Goal: Information Seeking & Learning: Find specific fact

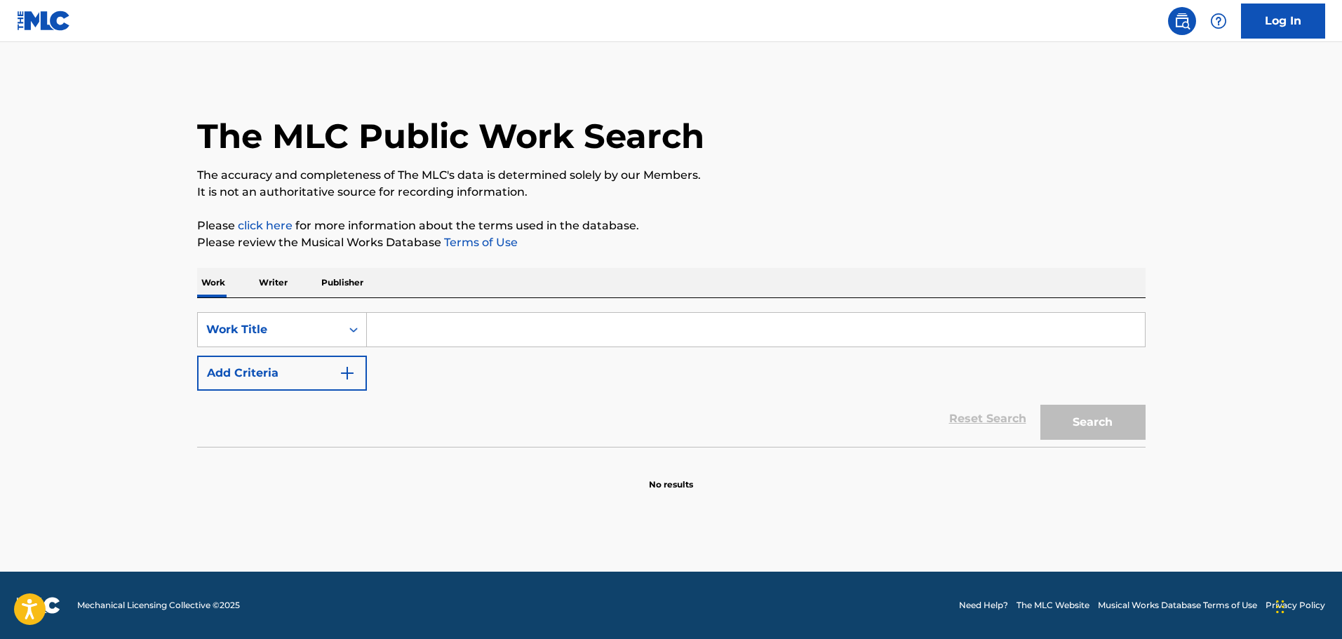
click at [330, 373] on button "Add Criteria" at bounding box center [282, 373] width 170 height 35
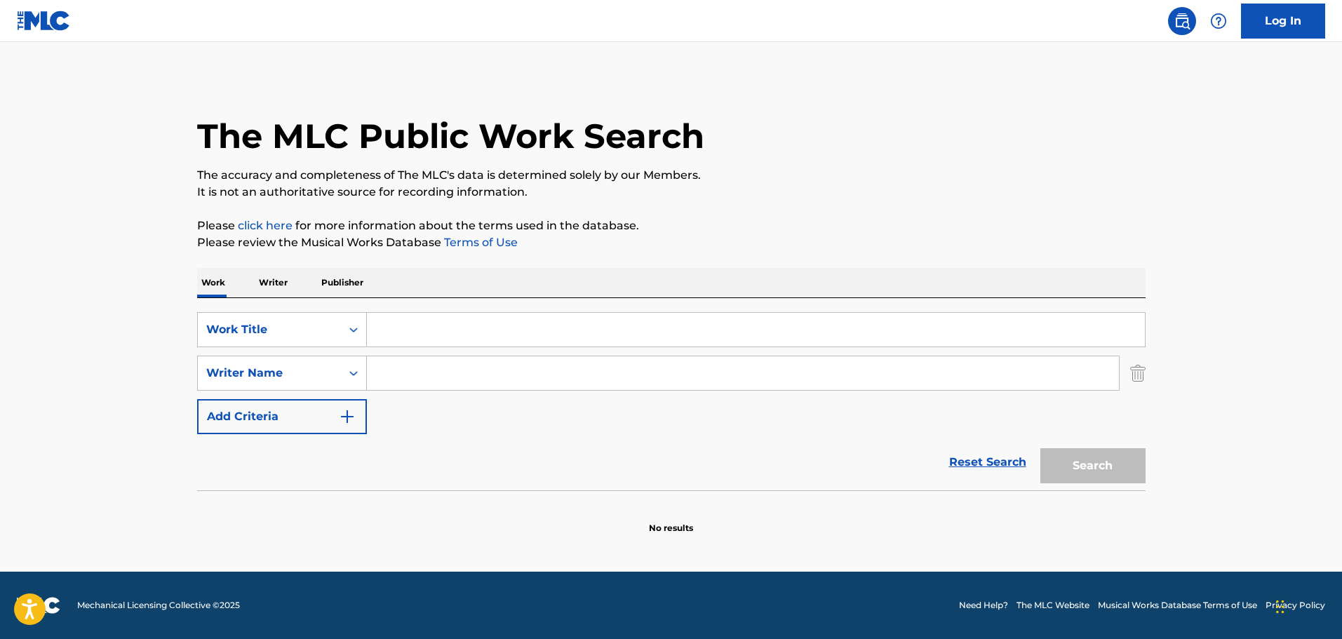
click at [426, 377] on input "Search Form" at bounding box center [743, 373] width 752 height 34
type input "Dominic Frontiere"
click at [472, 336] on input "Search Form" at bounding box center [756, 330] width 778 height 34
paste input "Revenge!"
type input "Revenge!"
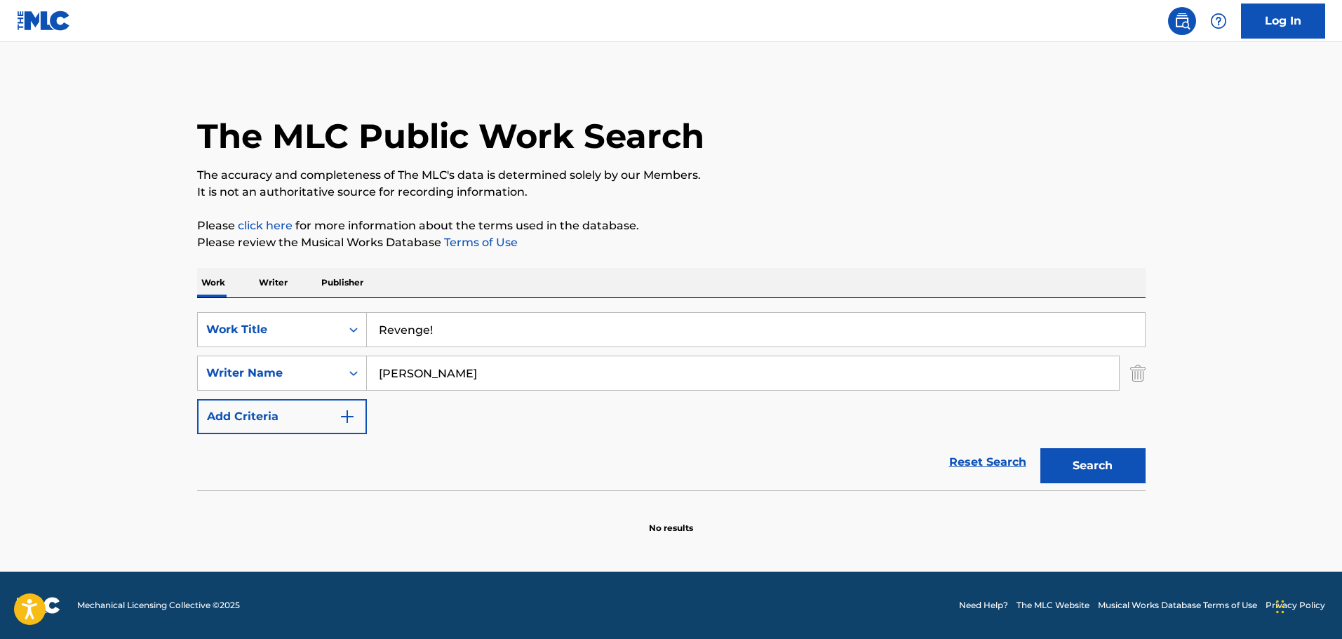
click at [1052, 463] on button "Search" at bounding box center [1092, 465] width 105 height 35
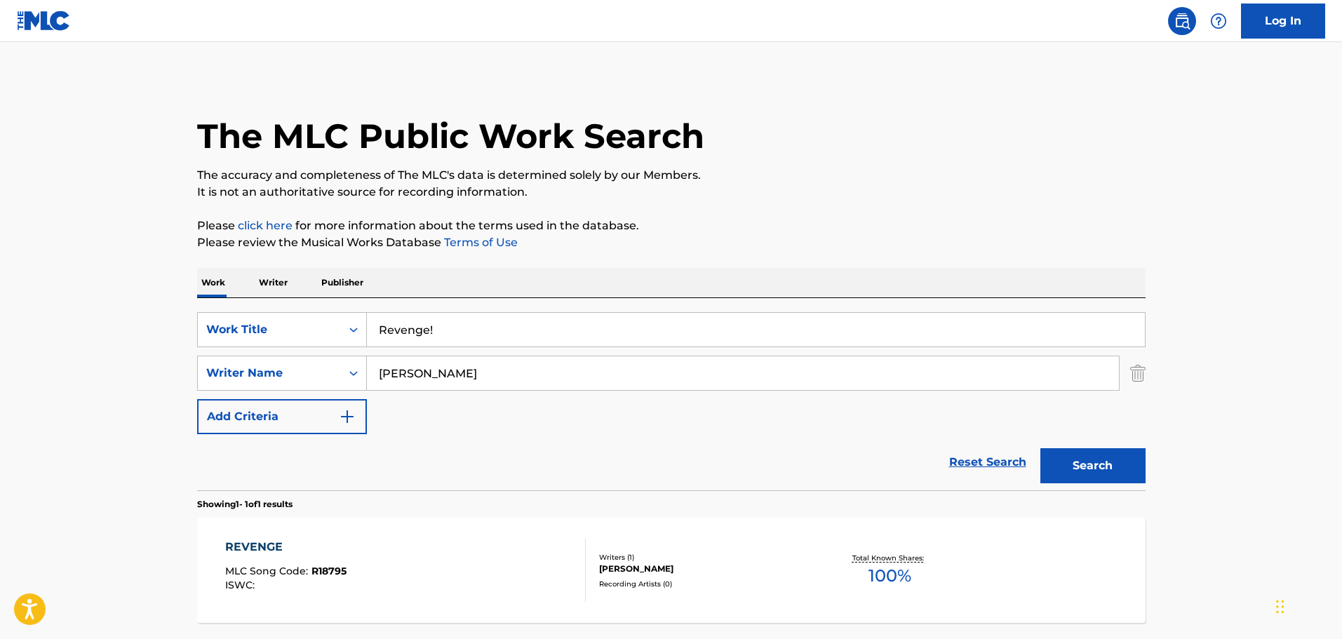
click at [404, 563] on div "REVENGE MLC Song Code : R18795 ISWC :" at bounding box center [405, 570] width 361 height 63
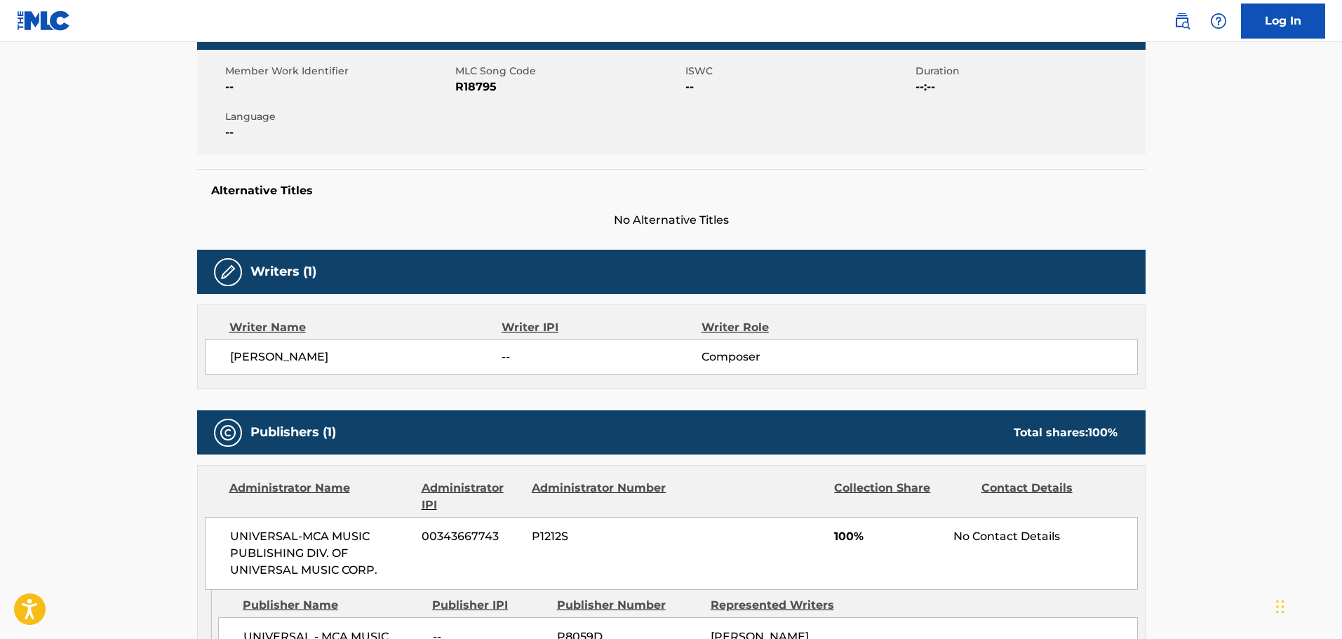
scroll to position [351, 0]
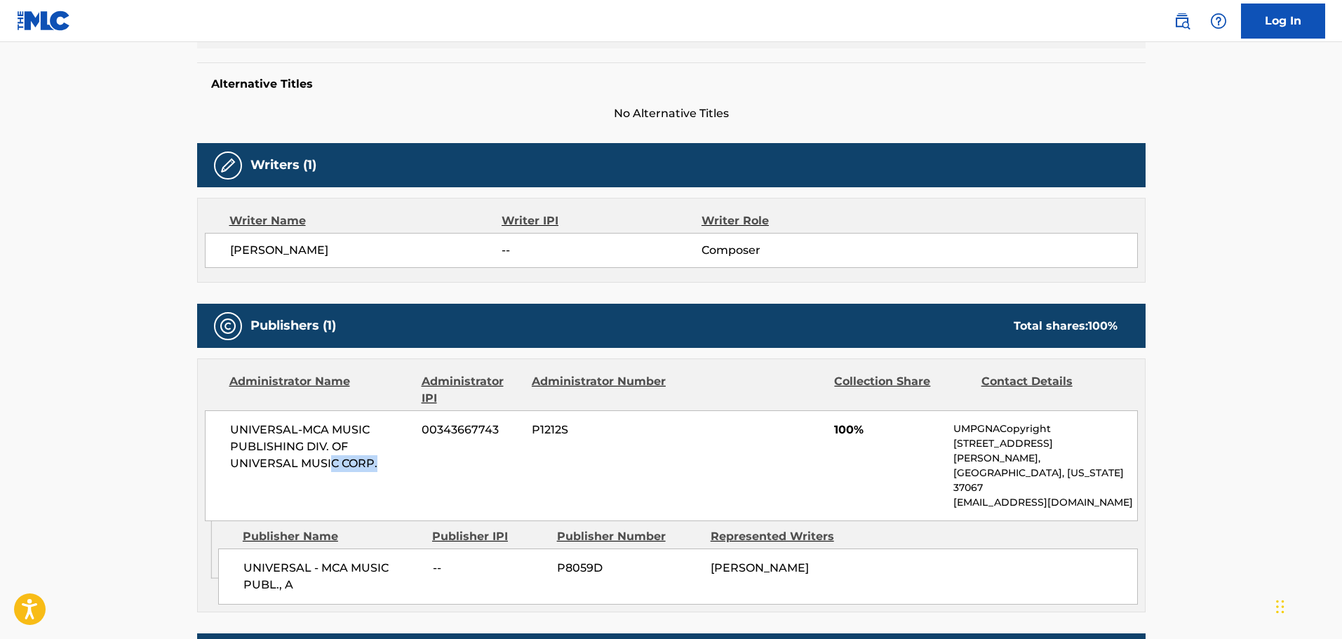
drag, startPoint x: 374, startPoint y: 466, endPoint x: 428, endPoint y: 471, distance: 54.2
click at [410, 471] on span "UNIVERSAL-MCA MUSIC PUBLISHING DIV. OF UNIVERSAL MUSIC CORP." at bounding box center [321, 447] width 182 height 51
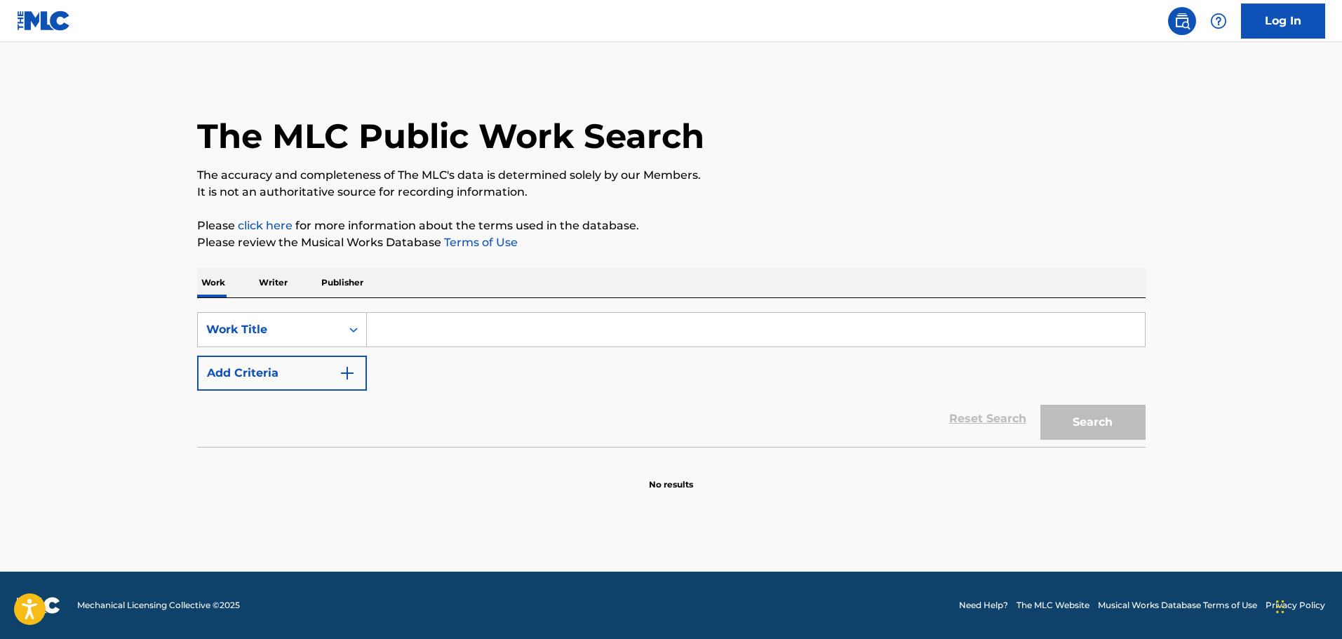
click at [559, 330] on input "Search Form" at bounding box center [756, 330] width 778 height 34
paste input "Revenge"
type input "Revenge"
click at [341, 381] on img "Search Form" at bounding box center [347, 373] width 17 height 17
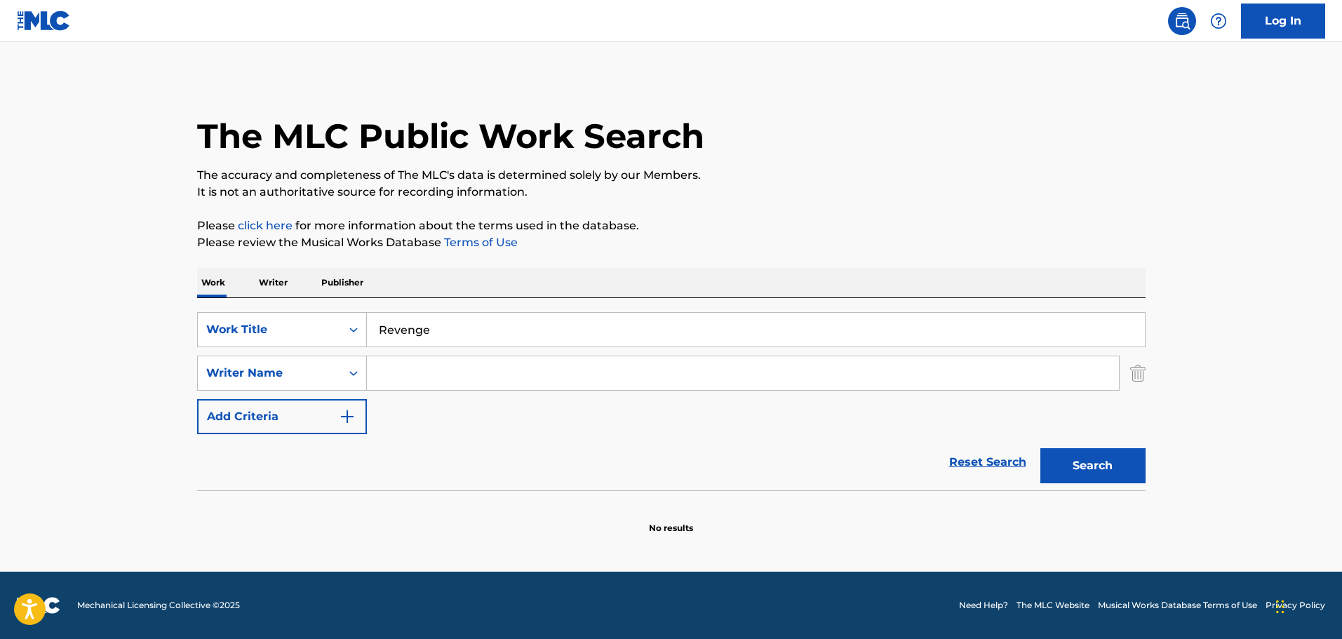
click at [459, 374] on input "Search Form" at bounding box center [743, 373] width 752 height 34
paste input "[PERSON_NAME]"
type input "[PERSON_NAME]"
click at [1071, 473] on button "Search" at bounding box center [1092, 465] width 105 height 35
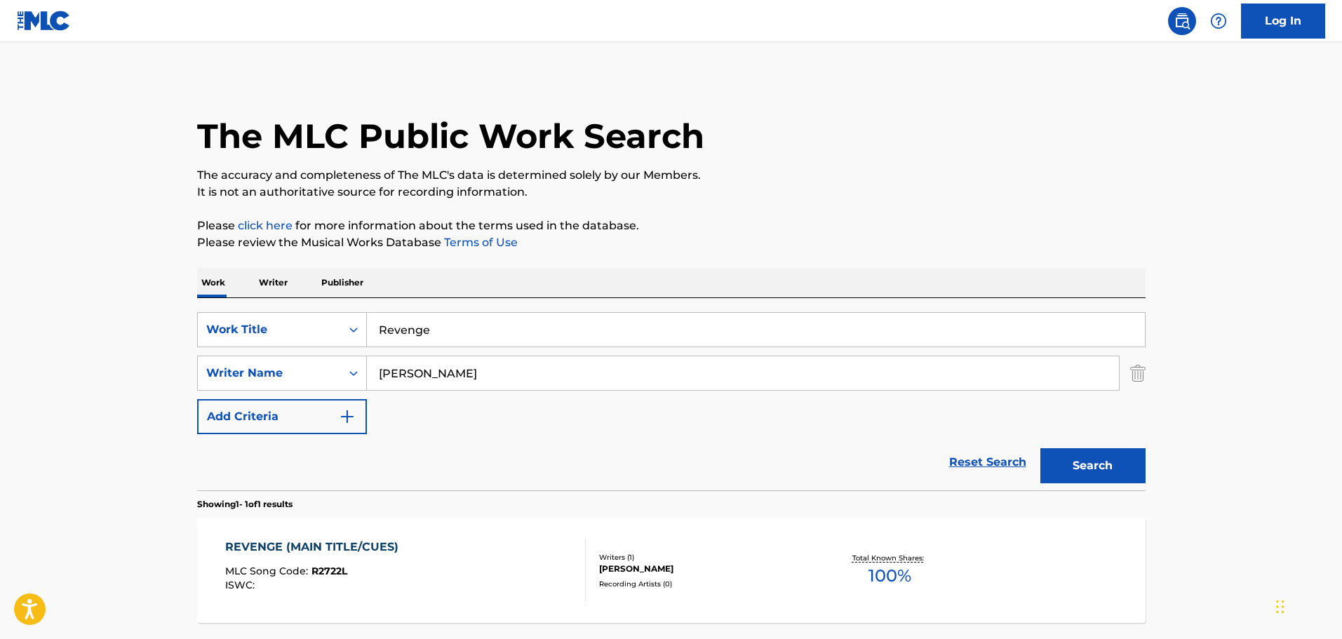
click at [516, 563] on div "REVENGE (MAIN TITLE/CUES) MLC Song Code : R2722L ISWC :" at bounding box center [405, 570] width 361 height 63
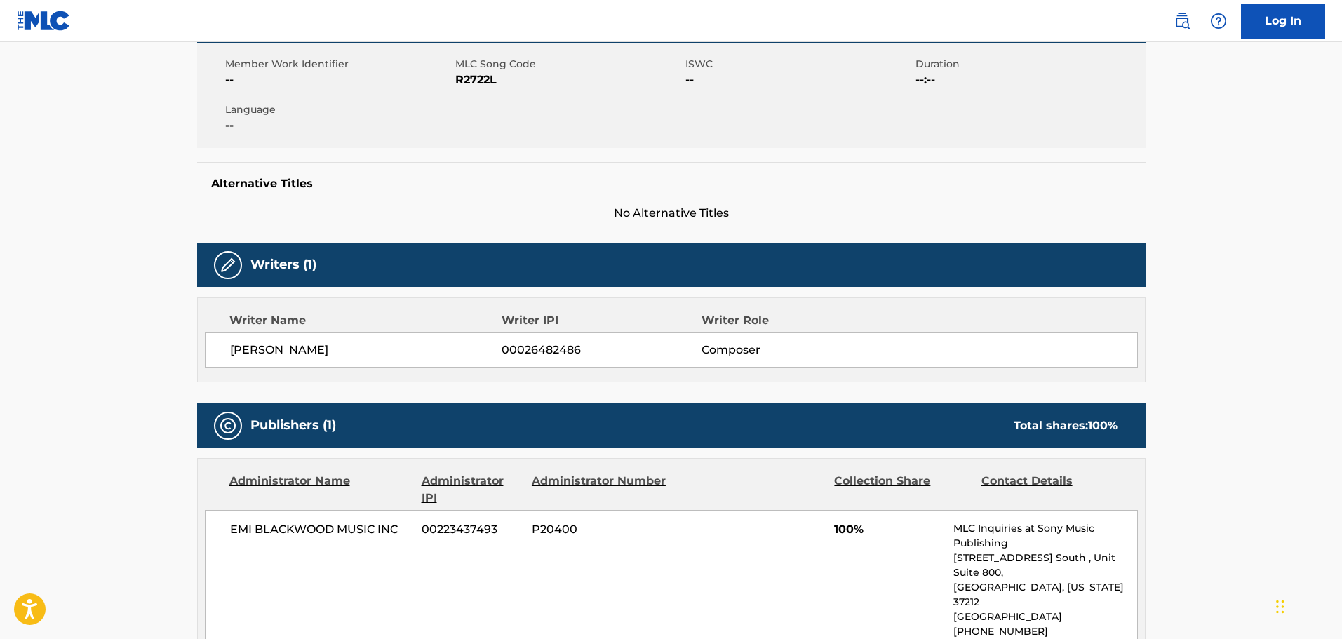
scroll to position [70, 0]
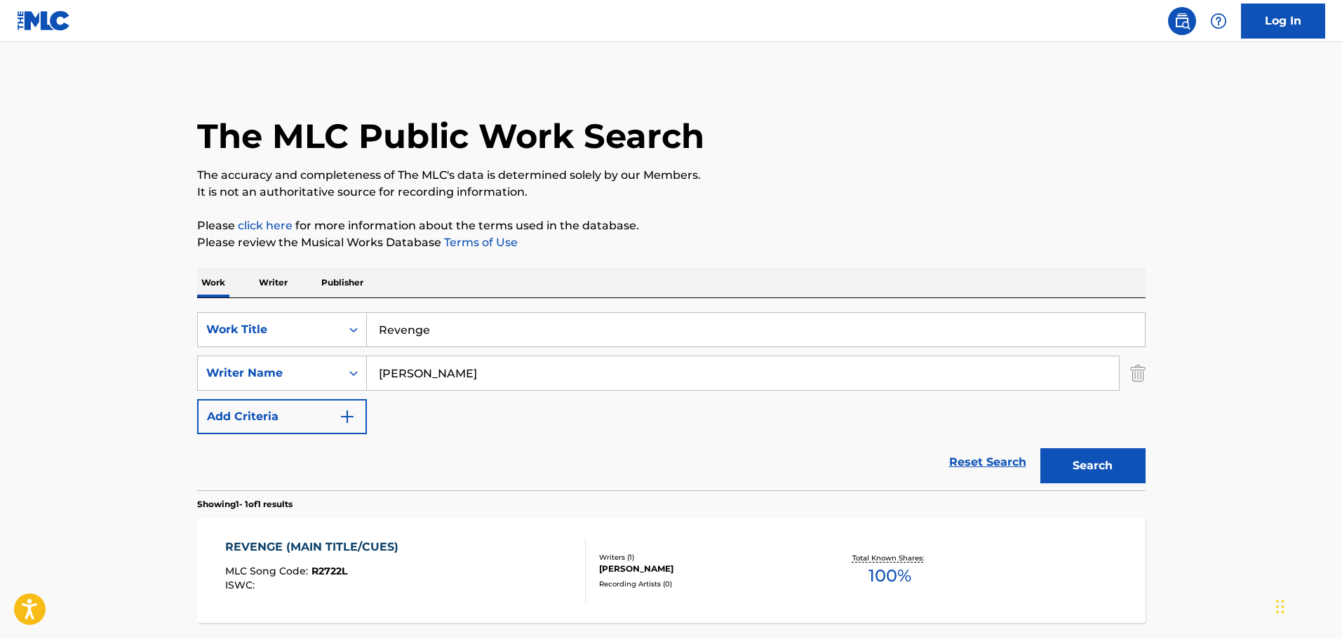
click at [517, 337] on input "Revenge" at bounding box center [756, 330] width 778 height 34
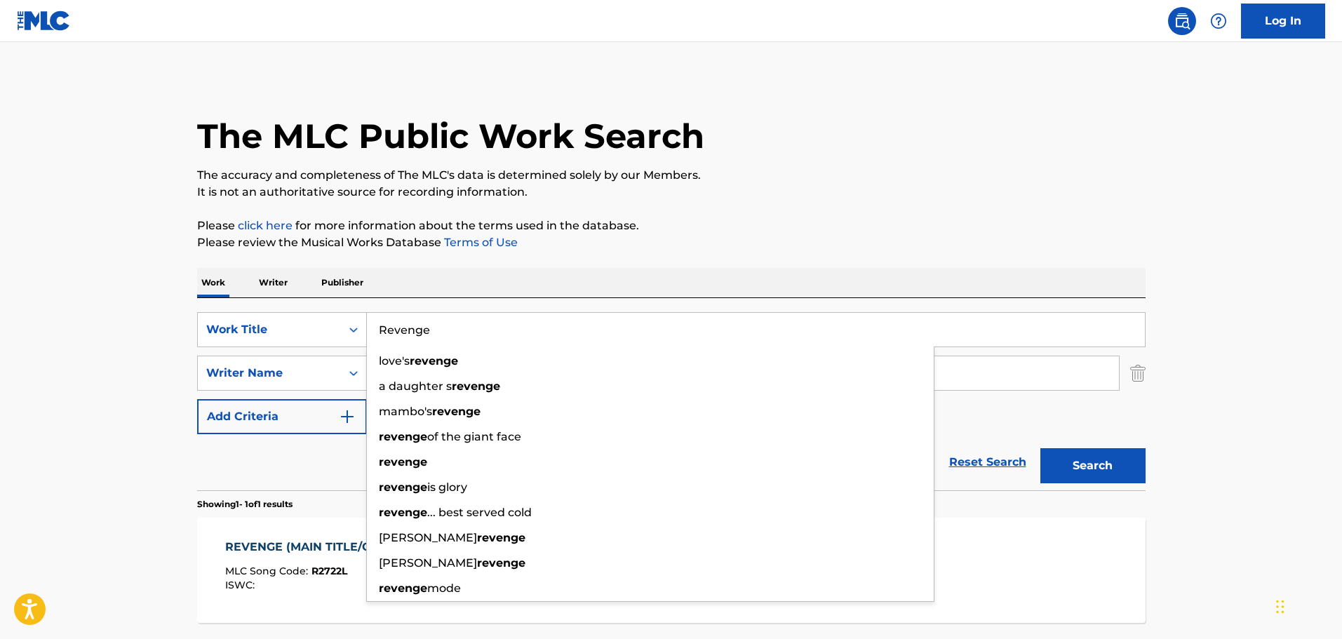
paste input "Inn of the Frightened People."
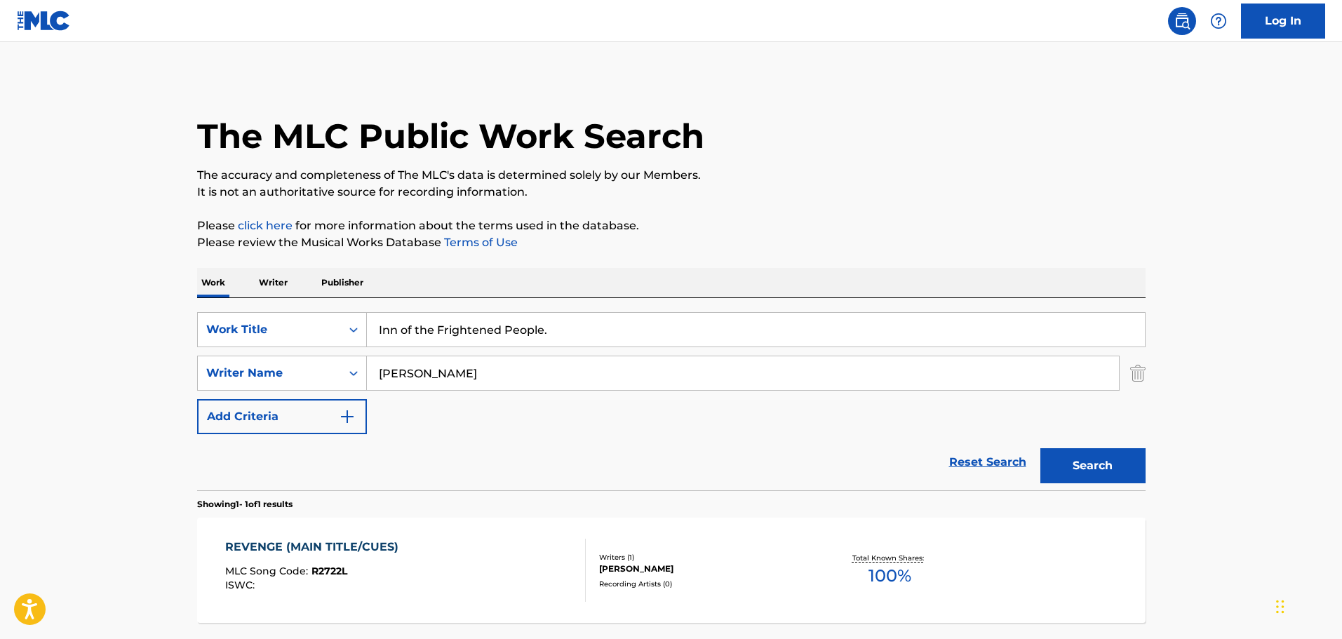
click at [1079, 460] on button "Search" at bounding box center [1092, 465] width 105 height 35
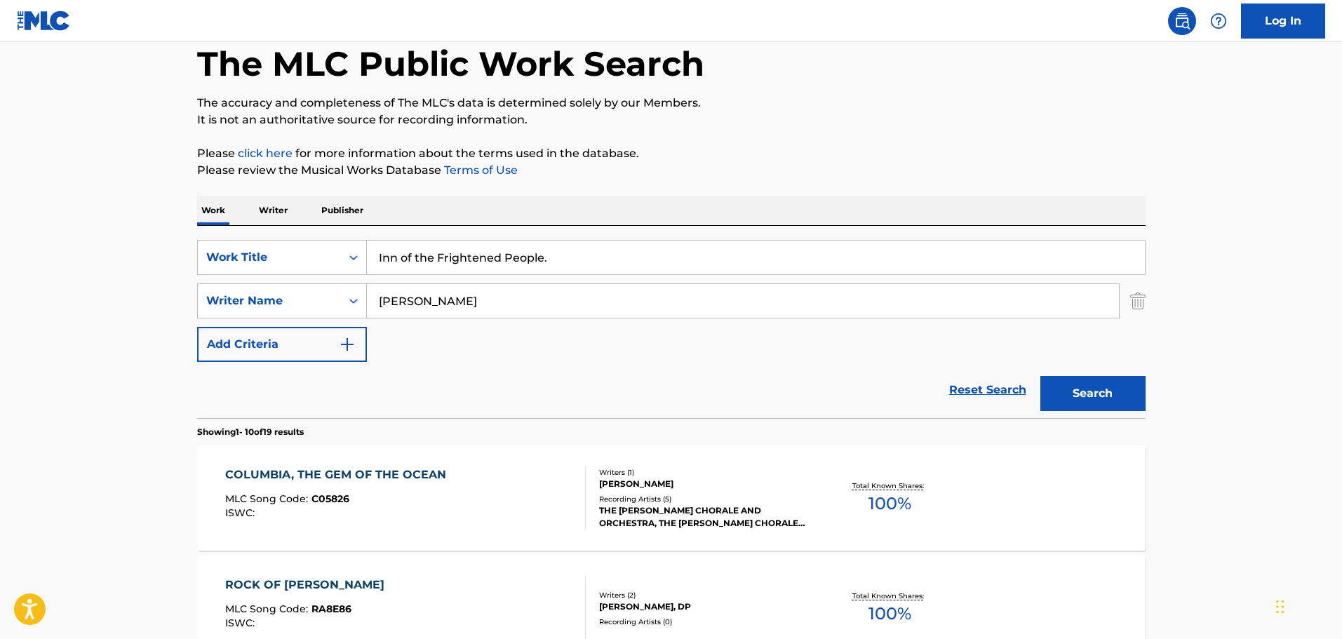
scroll to position [70, 0]
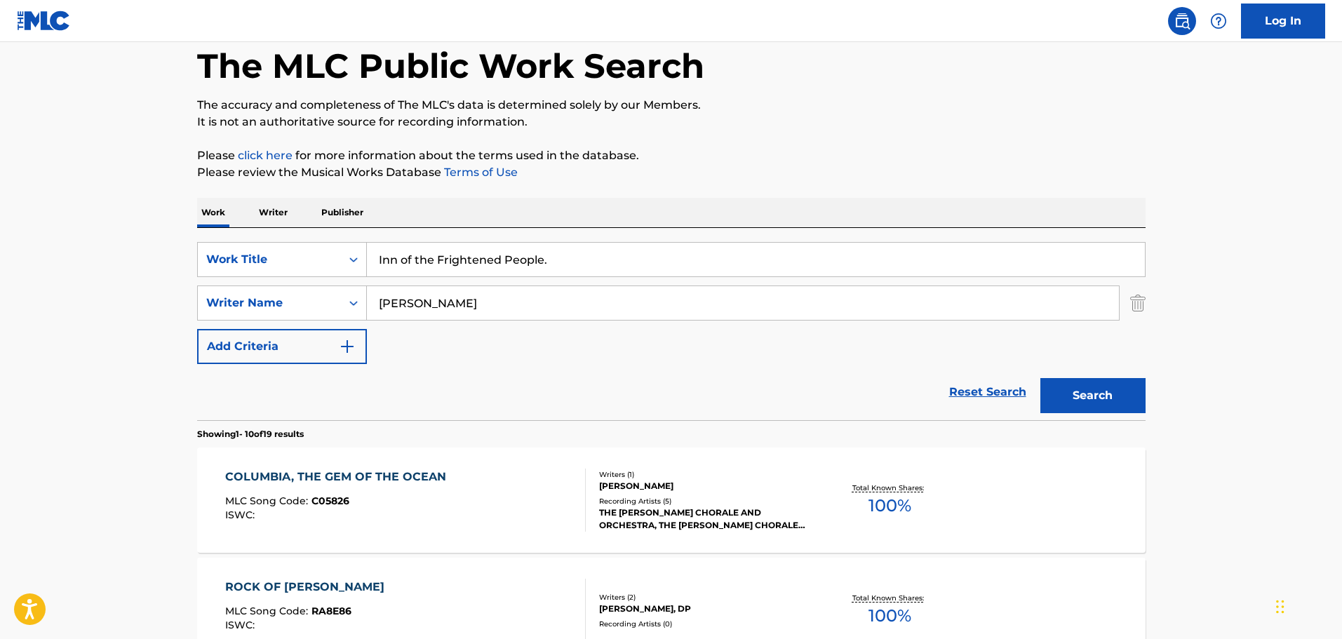
click at [518, 264] on input "Inn of the Frightened People." at bounding box center [756, 260] width 778 height 34
click at [407, 262] on input "revebge" at bounding box center [756, 260] width 778 height 34
drag, startPoint x: 404, startPoint y: 259, endPoint x: 415, endPoint y: 262, distance: 10.9
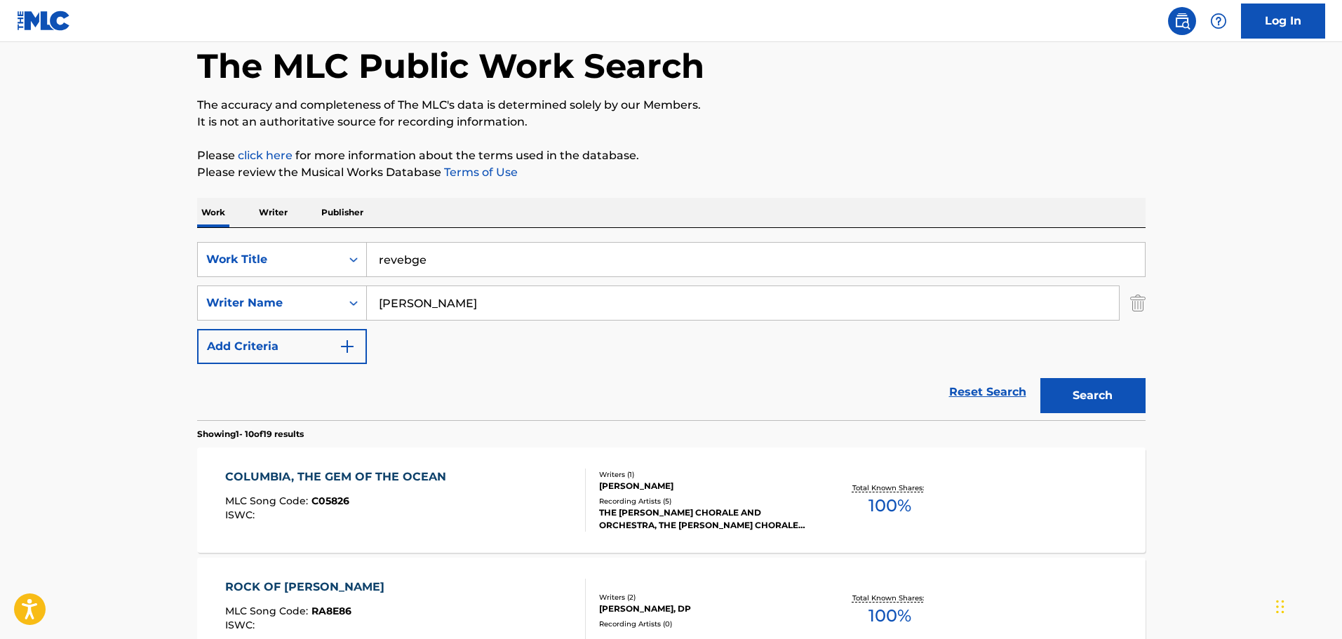
click at [415, 262] on input "revebge" at bounding box center [756, 260] width 778 height 34
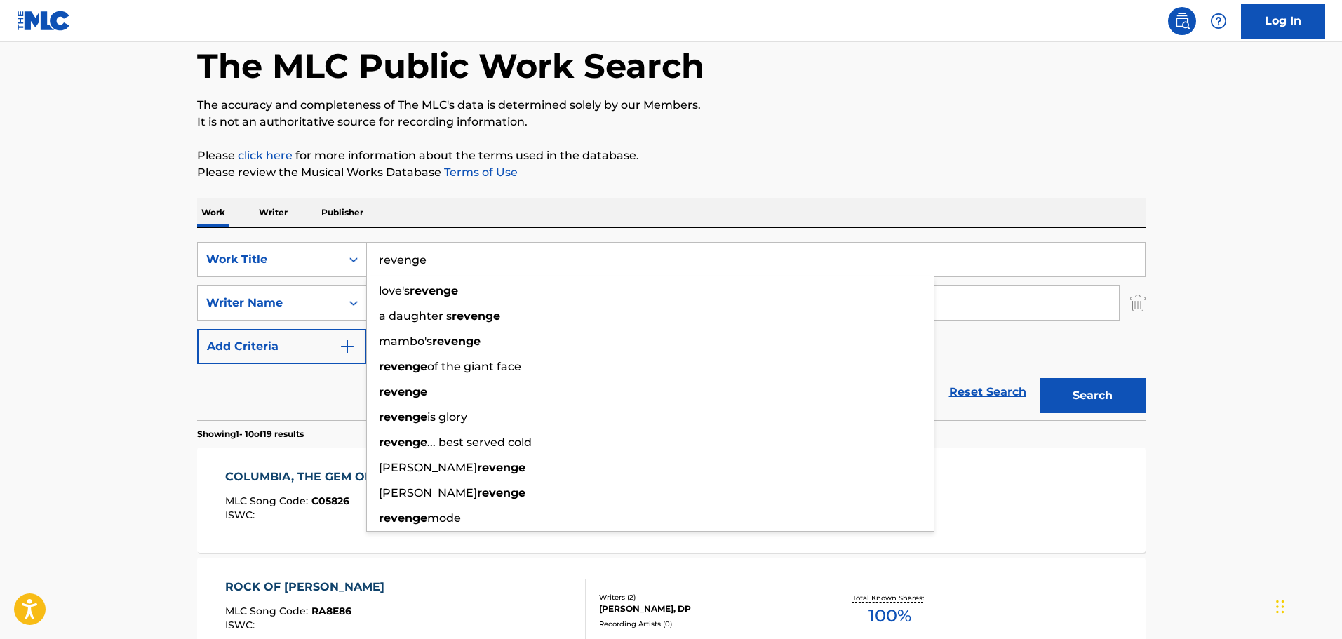
type input "revenge"
click at [1069, 399] on button "Search" at bounding box center [1092, 395] width 105 height 35
